Goal: Task Accomplishment & Management: Manage account settings

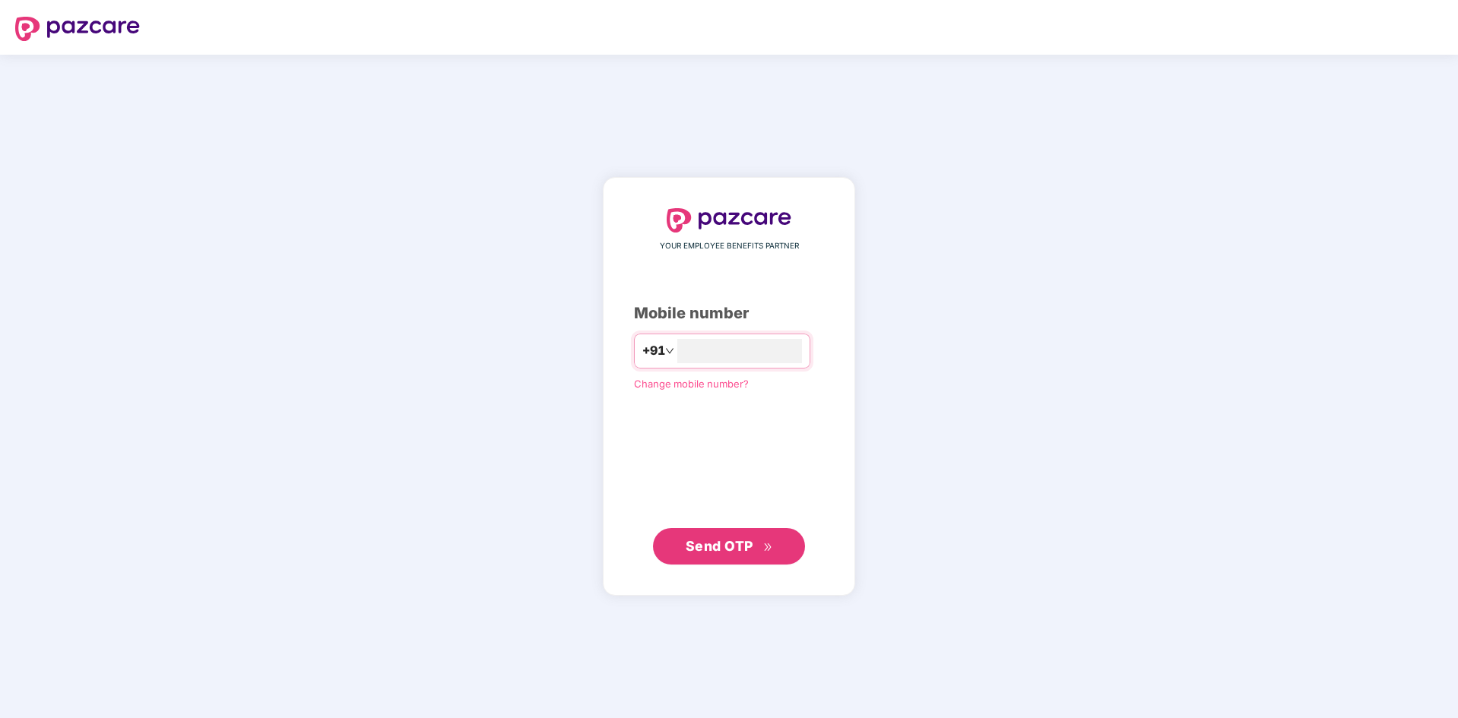
type input "**********"
click at [708, 544] on span "Send OTP" at bounding box center [720, 545] width 68 height 16
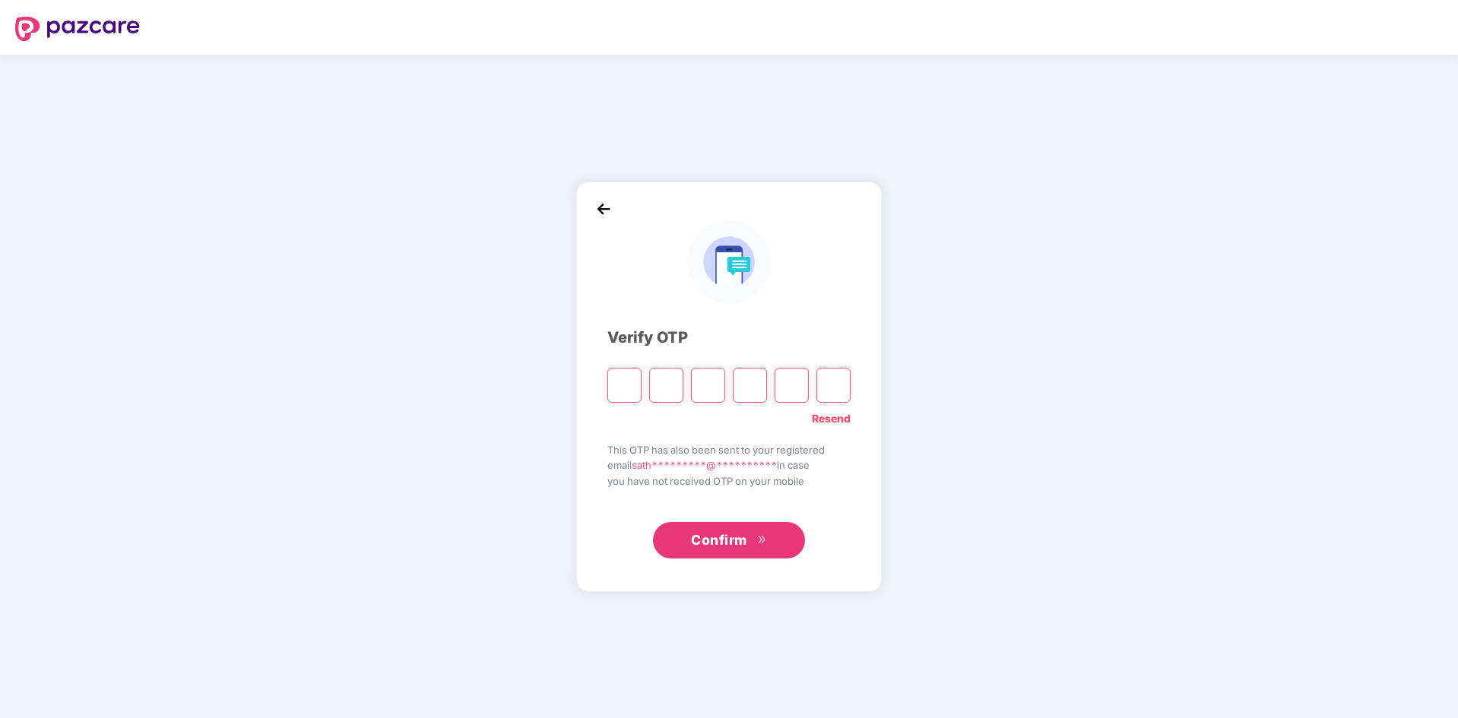
type input "*"
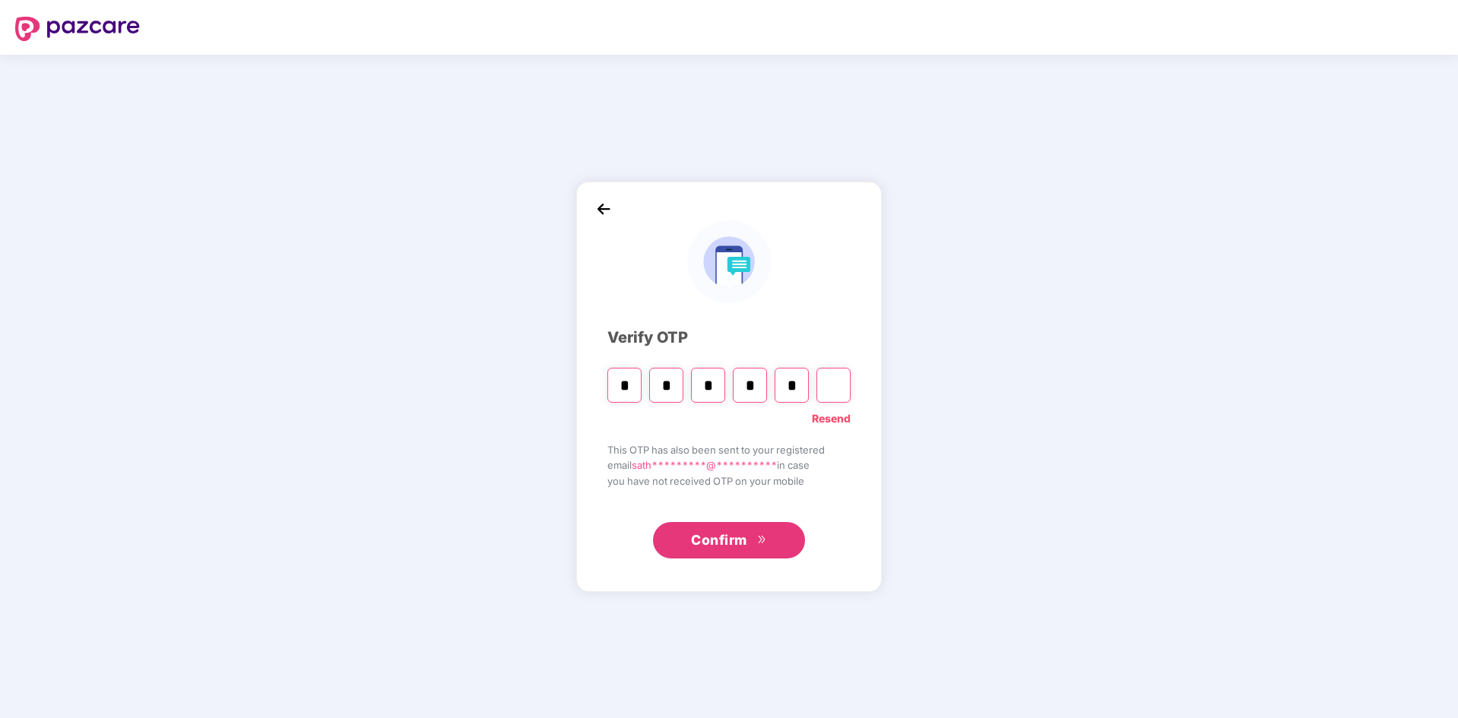
type input "*"
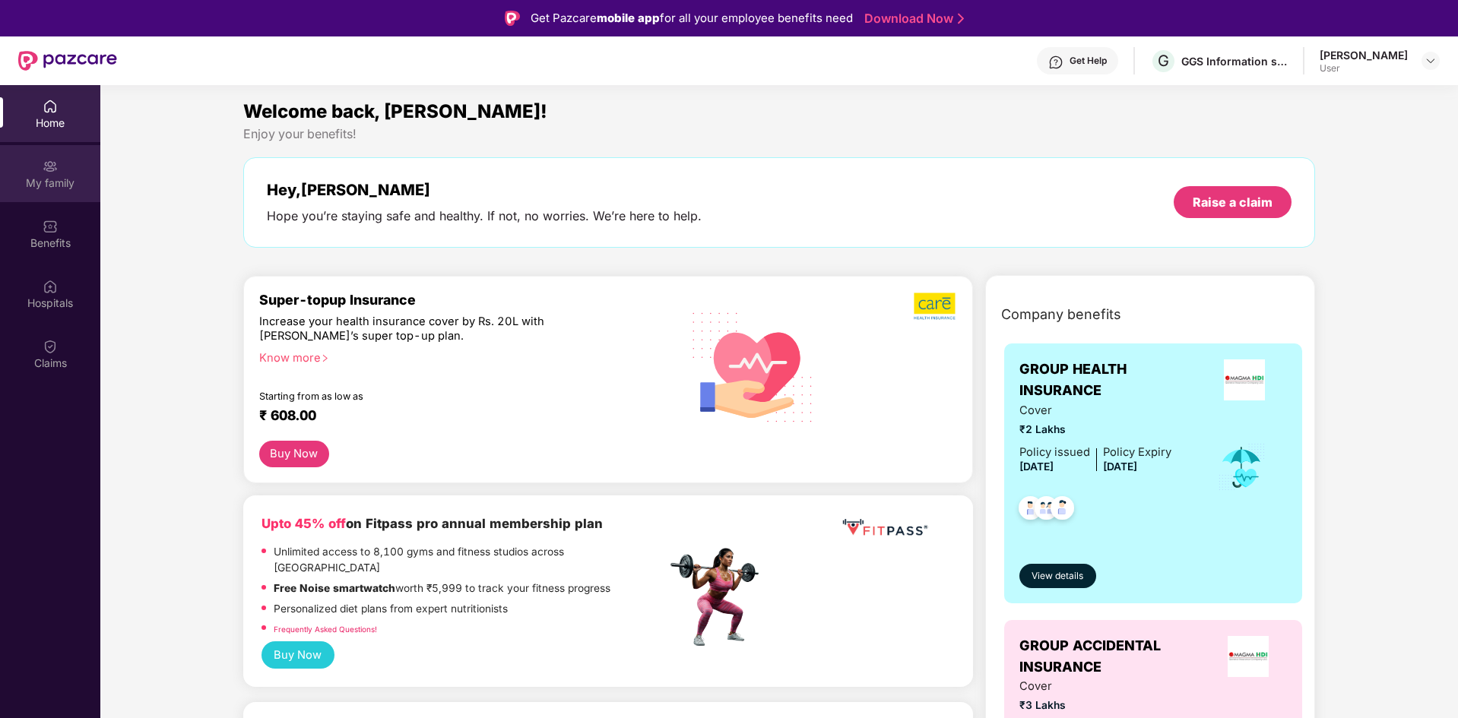
click at [69, 177] on div "My family" at bounding box center [50, 183] width 100 height 15
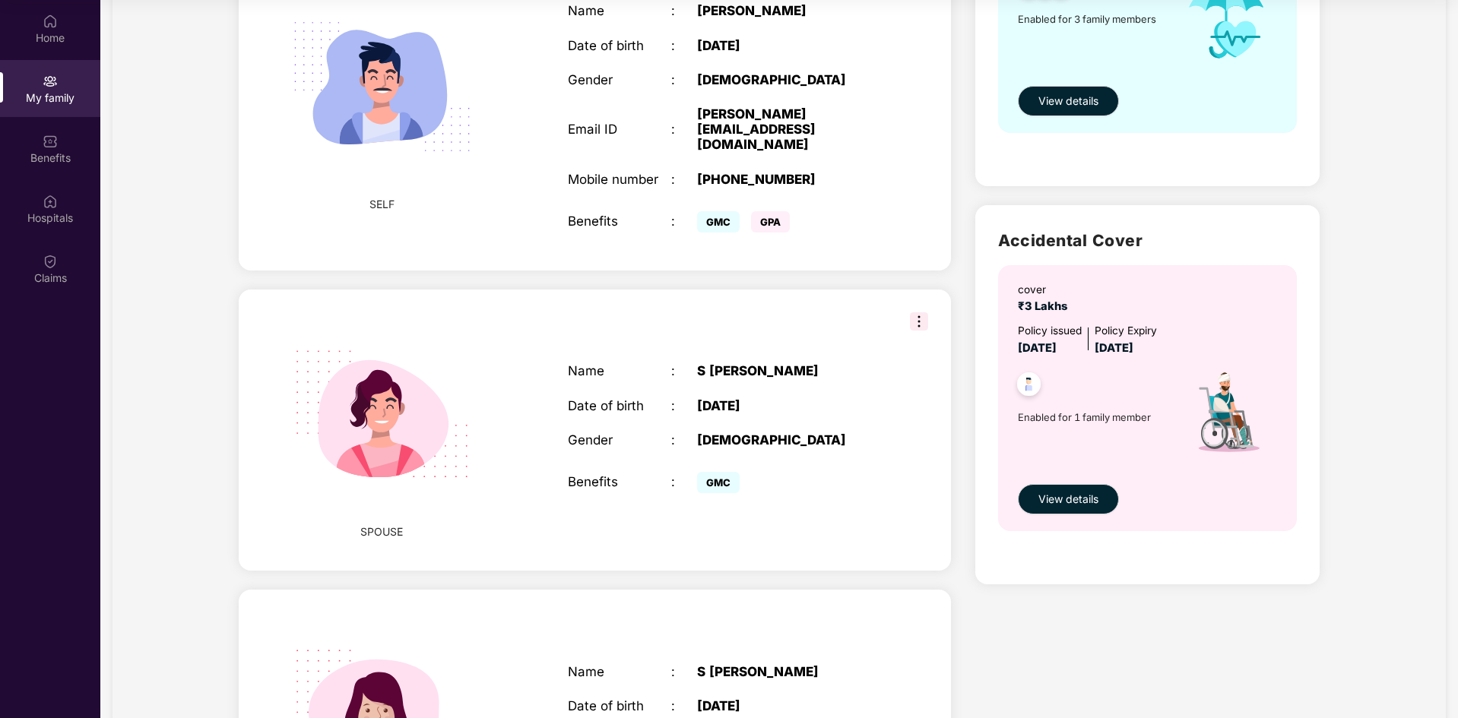
scroll to position [121, 0]
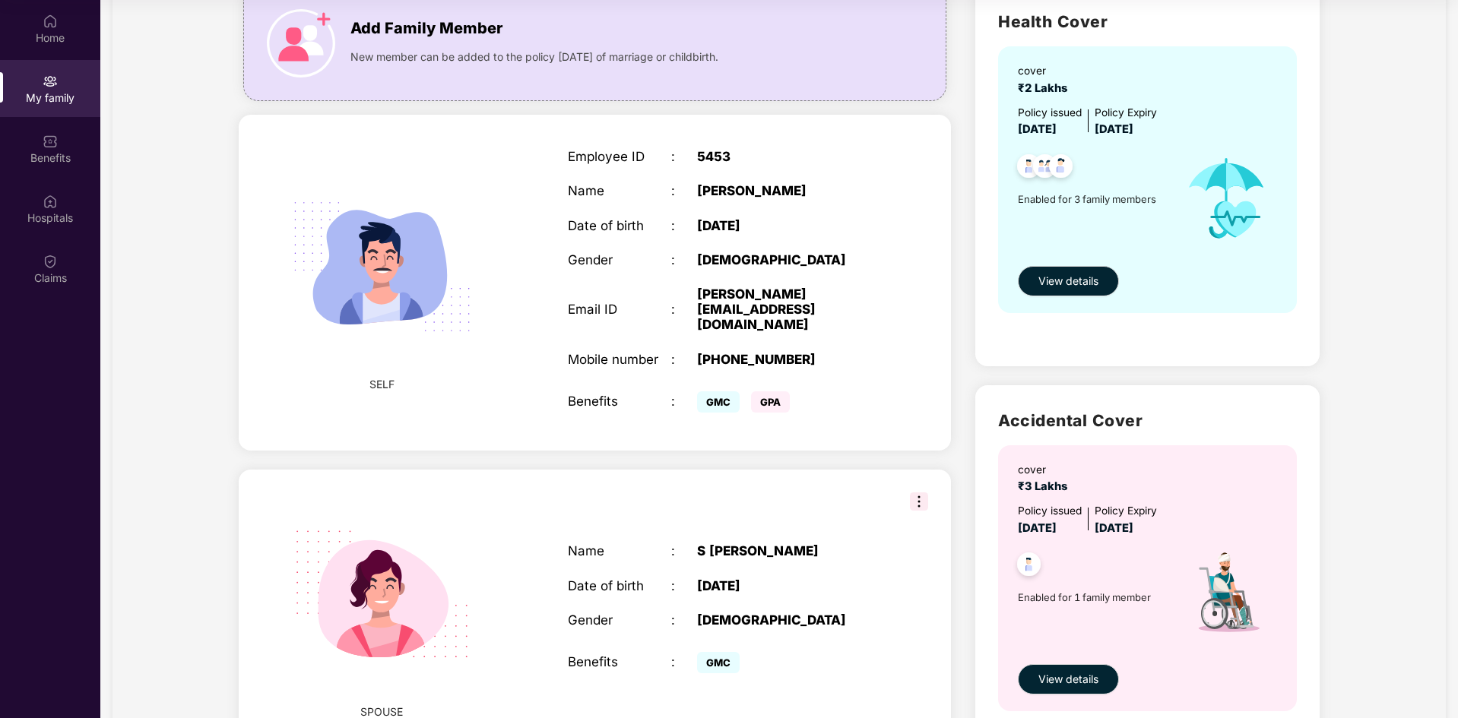
click at [382, 261] on img at bounding box center [381, 266] width 219 height 219
click at [382, 376] on span "SELF" at bounding box center [381, 384] width 25 height 17
click at [391, 279] on img at bounding box center [381, 266] width 219 height 219
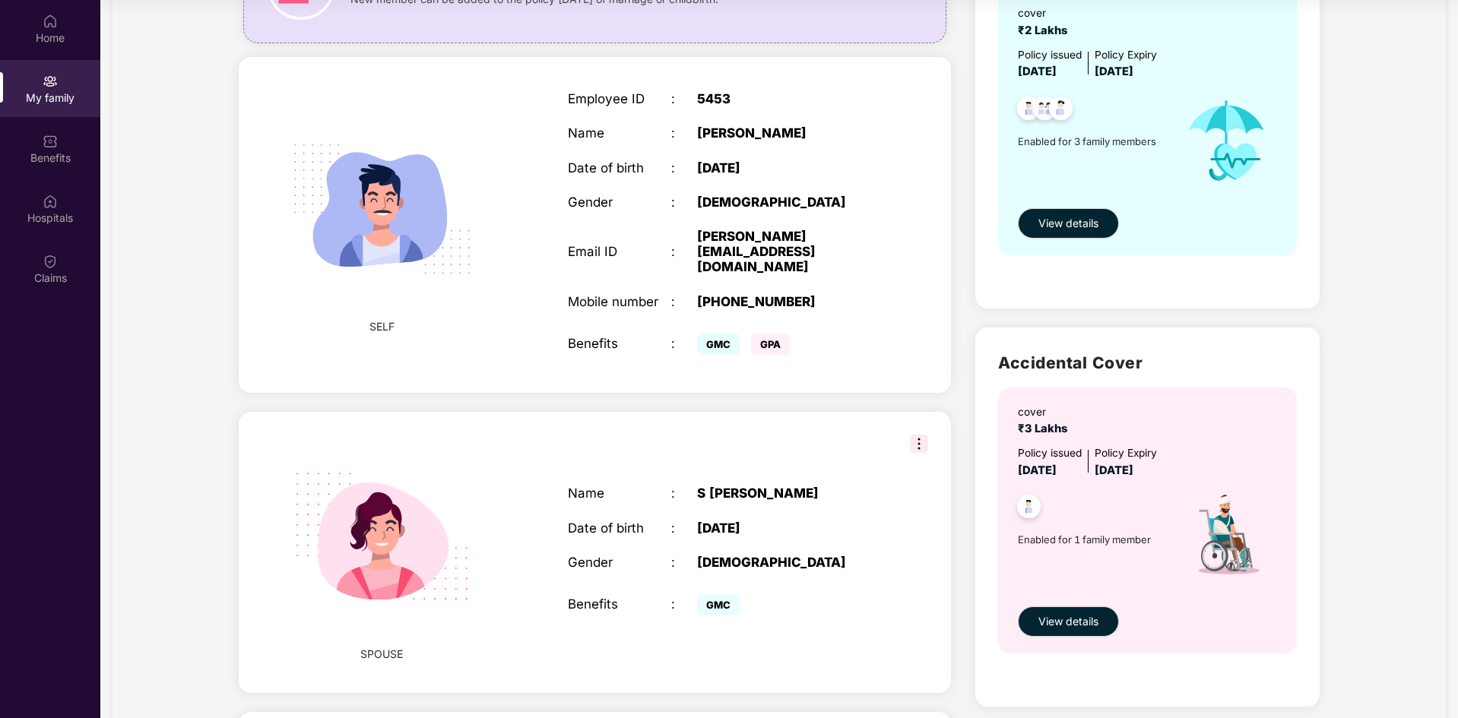
scroll to position [0, 0]
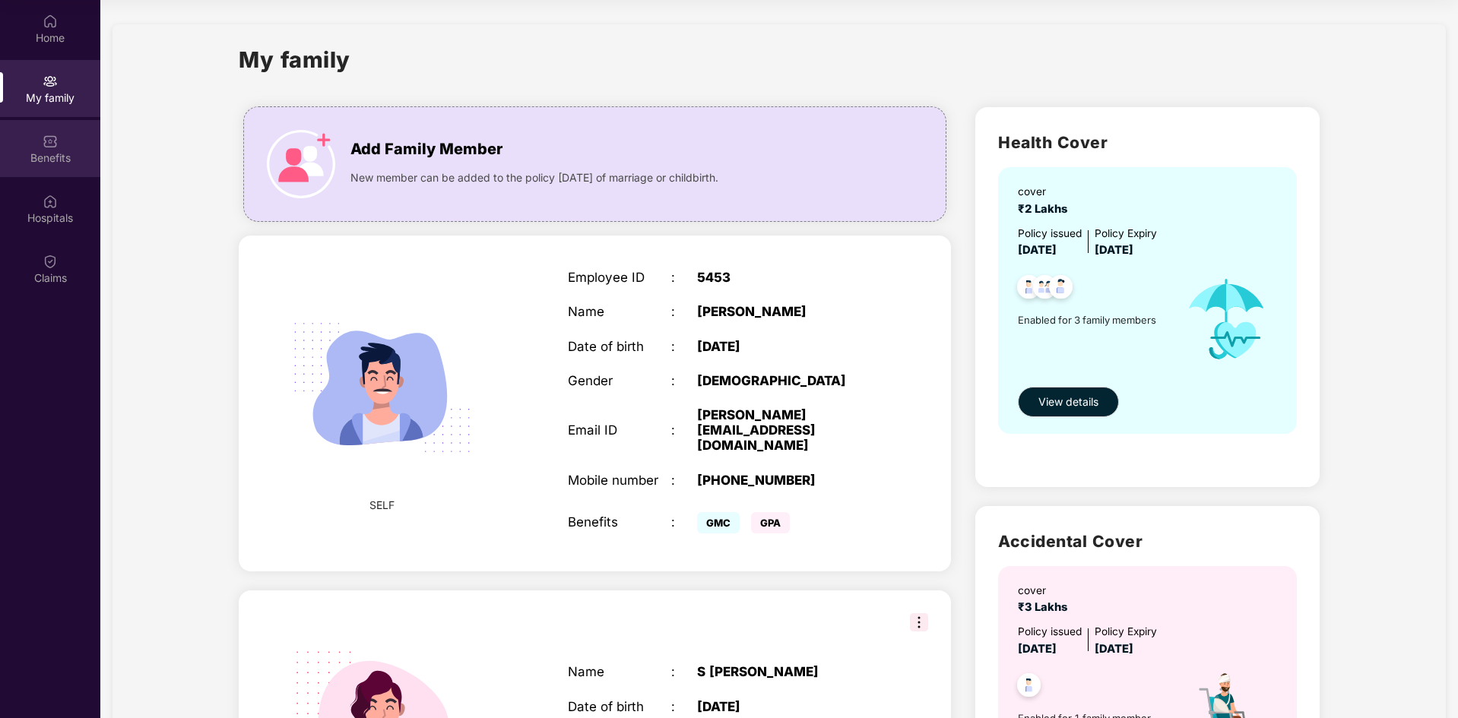
click at [45, 144] on img at bounding box center [50, 141] width 15 height 15
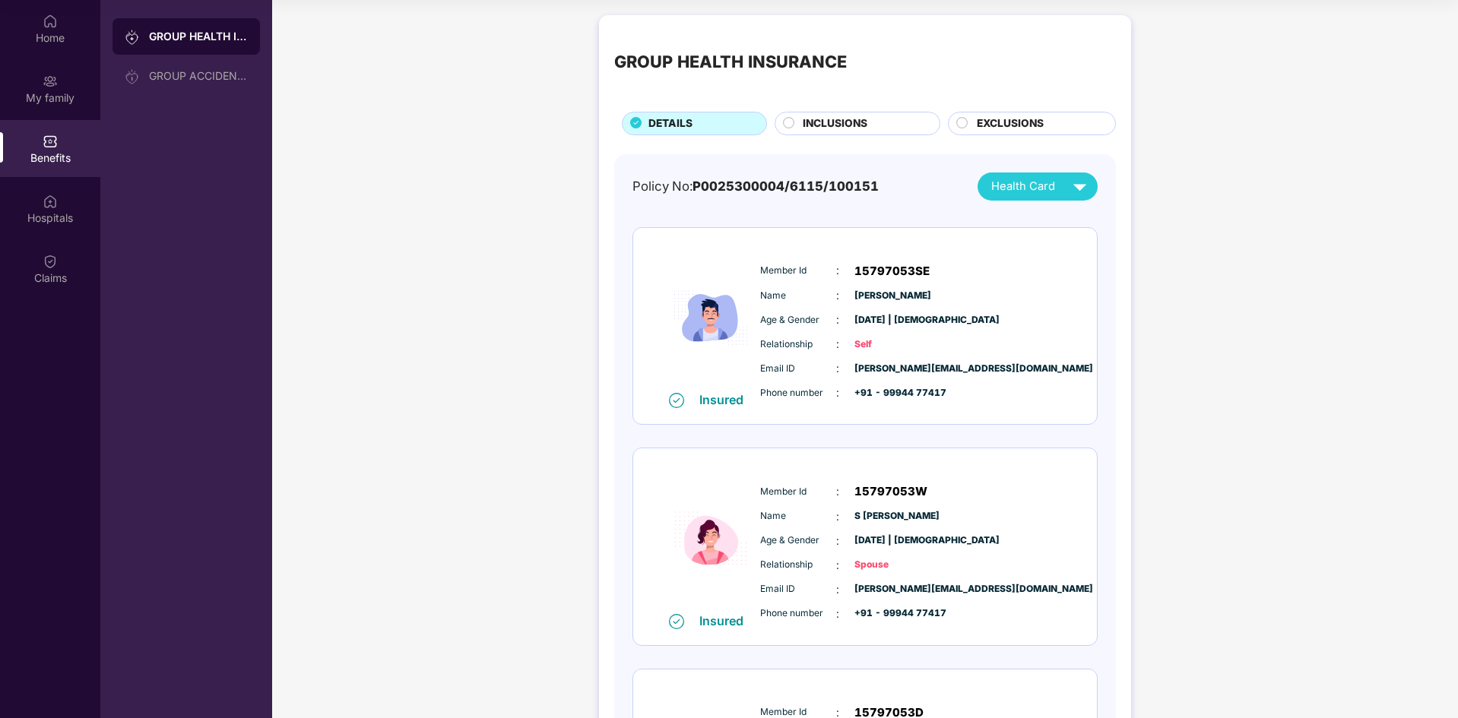
click at [785, 127] on circle at bounding box center [789, 122] width 11 height 11
